Goal: Navigation & Orientation: Go to known website

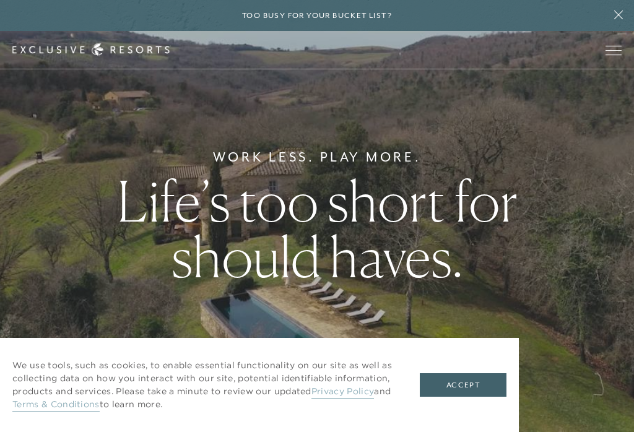
click at [620, 55] on button "Open navigation" at bounding box center [614, 50] width 16 height 9
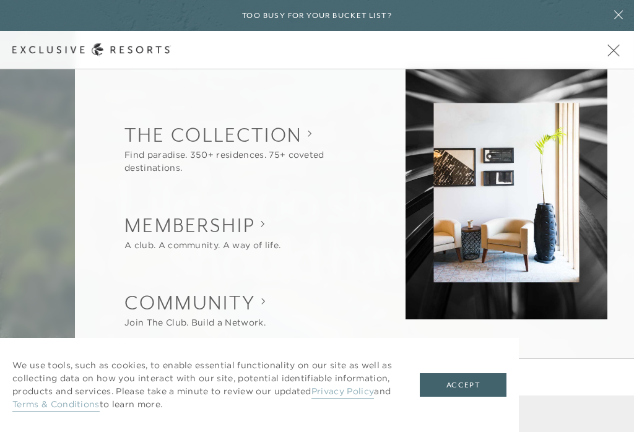
click at [472, 384] on button "Accept" at bounding box center [463, 386] width 87 height 24
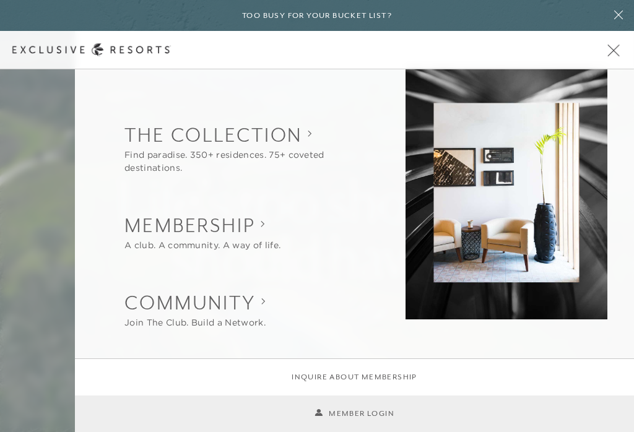
click at [372, 419] on link "Member Login" at bounding box center [355, 414] width 80 height 12
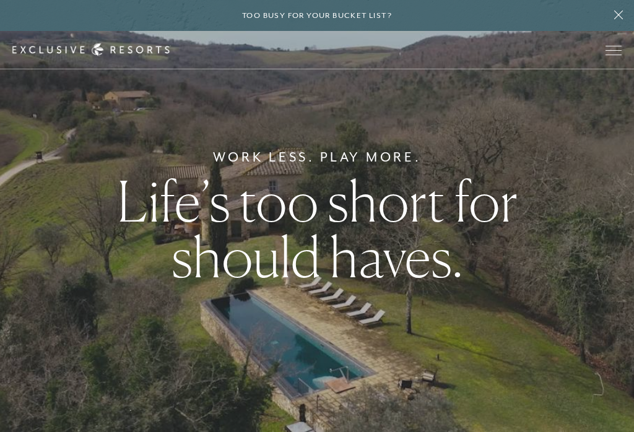
click at [614, 55] on button "Open navigation" at bounding box center [614, 50] width 16 height 9
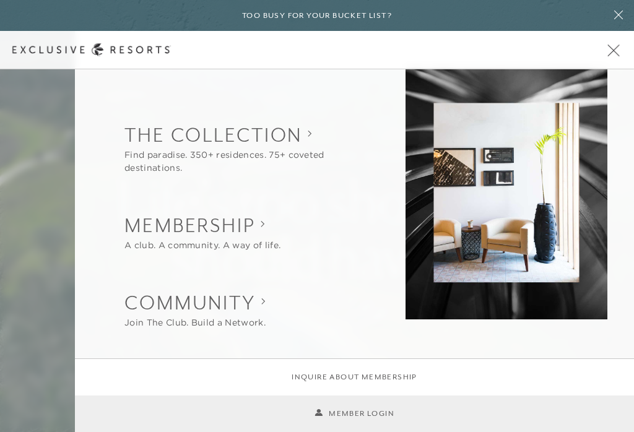
click at [364, 415] on link "Member Login" at bounding box center [355, 414] width 80 height 12
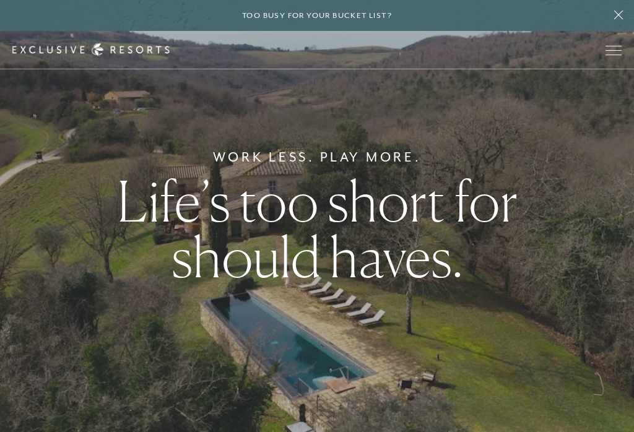
click at [614, 50] on span "Open navigation" at bounding box center [614, 50] width 16 height 9
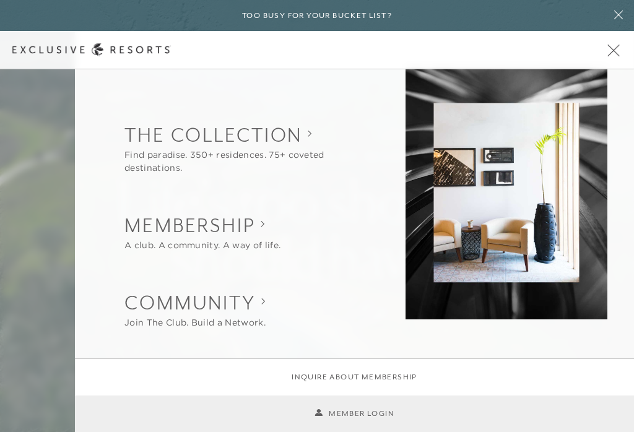
click at [349, 419] on link "Member Login" at bounding box center [355, 414] width 80 height 12
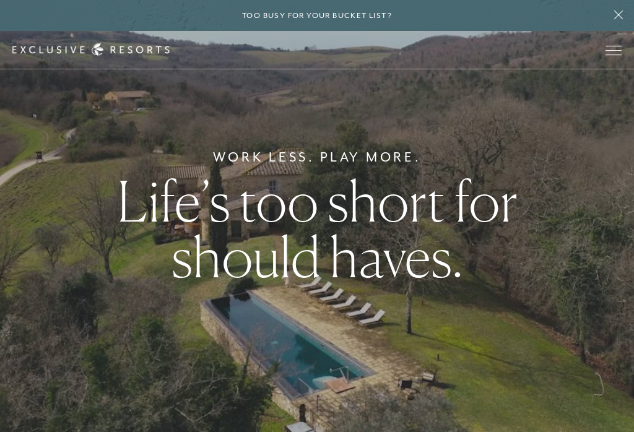
click at [616, 55] on button "Open navigation" at bounding box center [614, 50] width 16 height 9
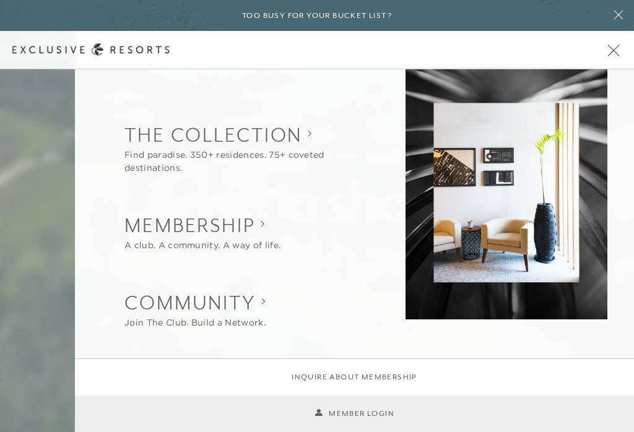
click at [359, 419] on link "Member Login" at bounding box center [355, 414] width 80 height 12
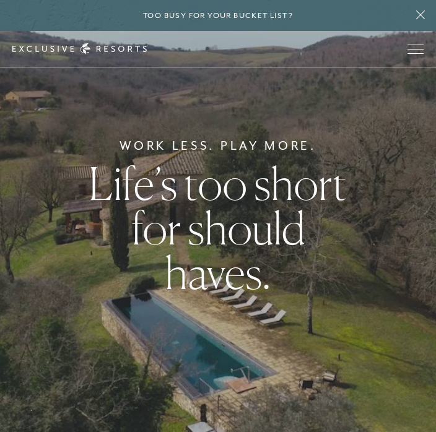
click at [302, 23] on div "Too busy for your bucket list?" at bounding box center [218, 15] width 436 height 31
